Goal: Navigation & Orientation: Understand site structure

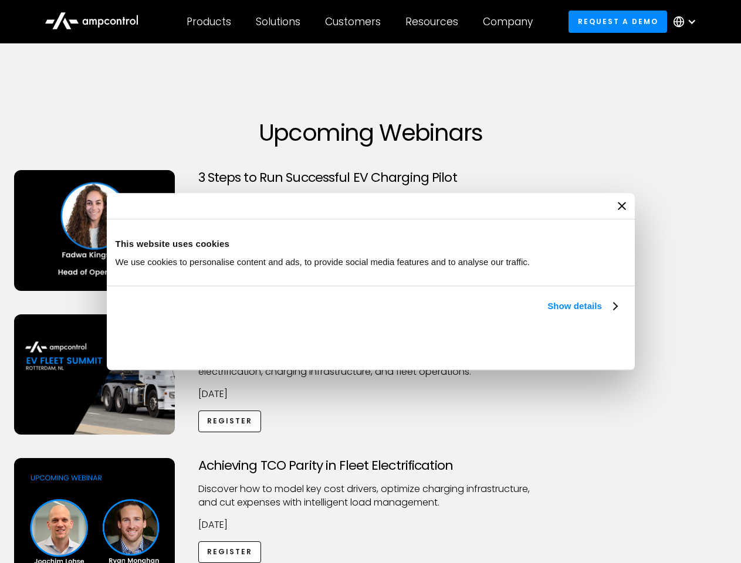
click at [548, 313] on link "Show details" at bounding box center [582, 306] width 69 height 14
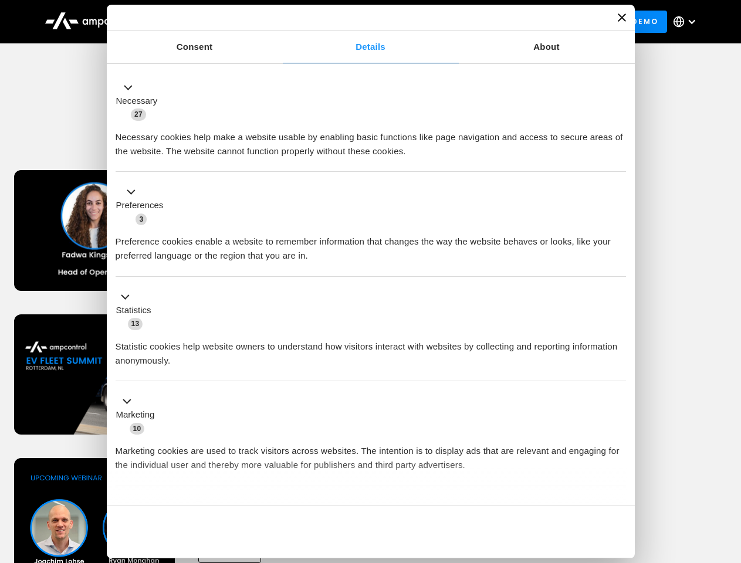
click at [619, 158] on div "Necessary cookies help make a website usable by enabling basic functions like p…" at bounding box center [371, 139] width 511 height 37
click at [361, 22] on div "Customers" at bounding box center [353, 21] width 56 height 13
click at [208, 22] on div "Products" at bounding box center [209, 21] width 45 height 13
click at [279, 22] on div "Solutions" at bounding box center [278, 21] width 45 height 13
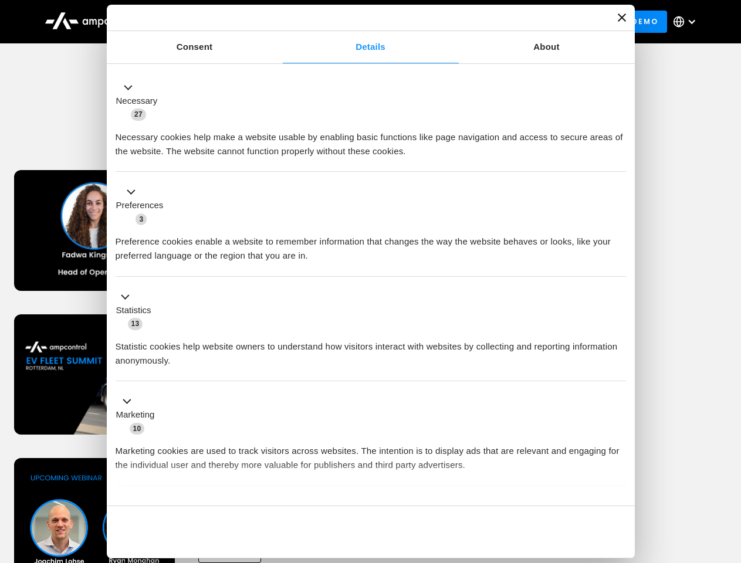
click at [355, 22] on div "Customers" at bounding box center [353, 21] width 56 height 13
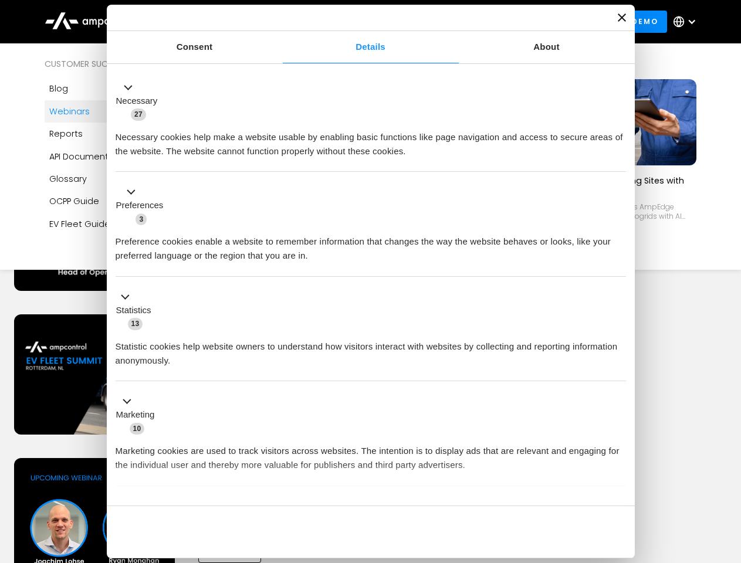
click at [434, 22] on div "Resources" at bounding box center [432, 21] width 53 height 13
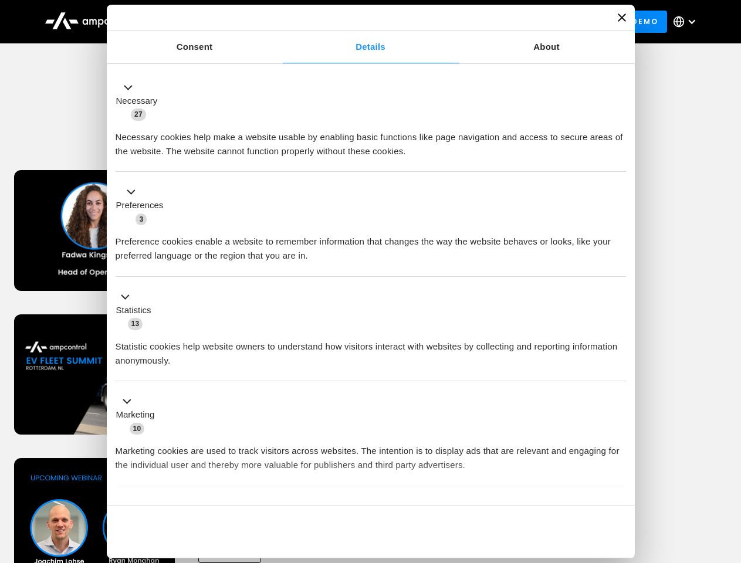
click at [512, 22] on div "Company" at bounding box center [508, 21] width 50 height 13
click at [688, 22] on div at bounding box center [691, 21] width 9 height 9
